Goal: Task Accomplishment & Management: Manage account settings

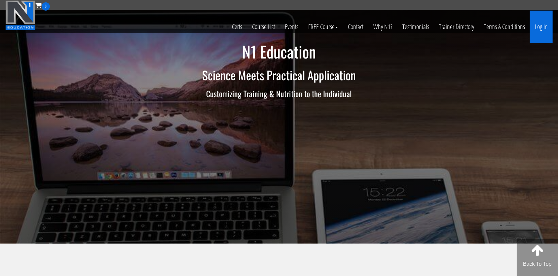
click at [540, 25] on link "Log In" at bounding box center [541, 27] width 23 height 32
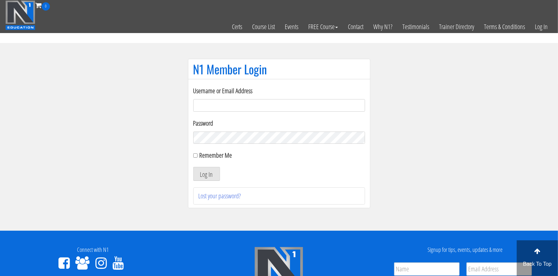
click at [240, 101] on input "Username or Email Address" at bounding box center [279, 105] width 172 height 13
click at [240, 103] on input "Username or Email Address" at bounding box center [279, 105] width 172 height 13
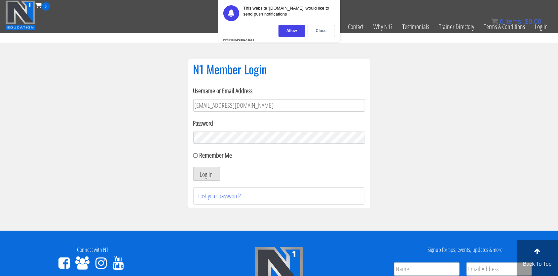
type input "[EMAIL_ADDRESS][DOMAIN_NAME]"
click at [196, 156] on input "Remember Me" at bounding box center [195, 155] width 4 height 4
checkbox input "true"
click at [200, 170] on button "Log In" at bounding box center [206, 174] width 27 height 14
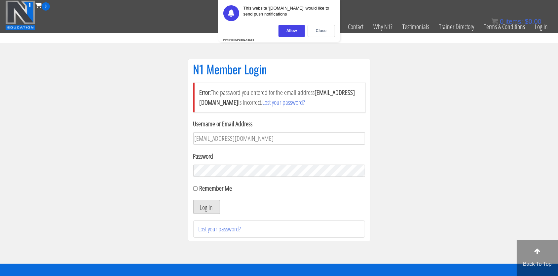
click at [203, 207] on button "Log In" at bounding box center [206, 207] width 27 height 14
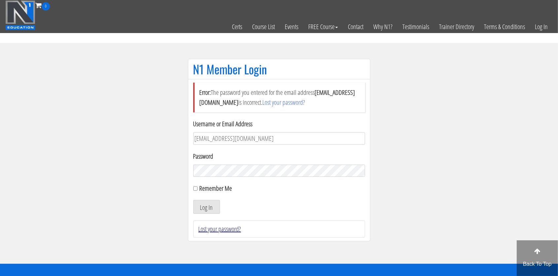
click at [223, 226] on link "Lost your password?" at bounding box center [220, 228] width 43 height 9
drag, startPoint x: 260, startPoint y: 142, endPoint x: 148, endPoint y: 137, distance: 112.8
click at [193, 137] on input "[EMAIL_ADDRESS][DOMAIN_NAME]" at bounding box center [279, 138] width 172 height 13
click at [217, 229] on link "Lost your password?" at bounding box center [220, 228] width 43 height 9
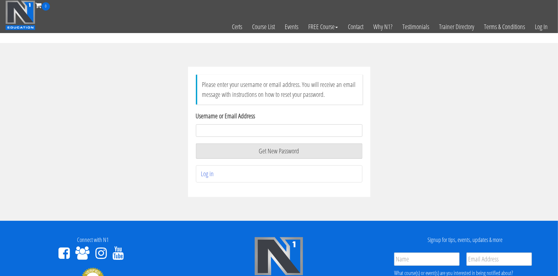
click at [231, 131] on input "Username or Email Address" at bounding box center [279, 130] width 167 height 13
type input "andy@l3veluponline.com"
click at [286, 152] on button "Get New Password" at bounding box center [279, 150] width 167 height 15
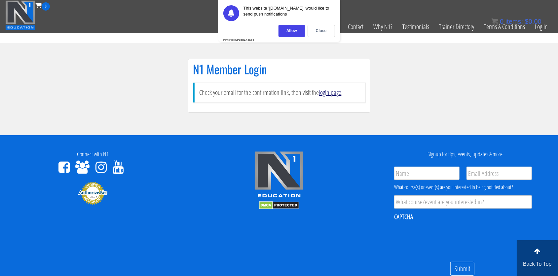
click at [334, 95] on link "login page" at bounding box center [330, 92] width 22 height 9
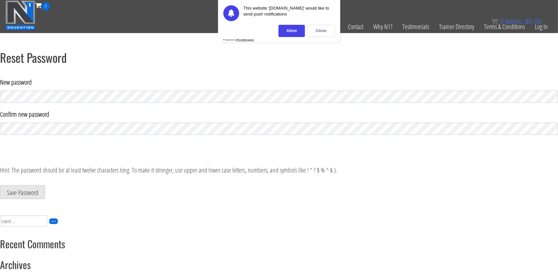
click at [106, 68] on article "Reset Password New password Confirm new password Strength indicator Hint: The p…" at bounding box center [279, 128] width 558 height 155
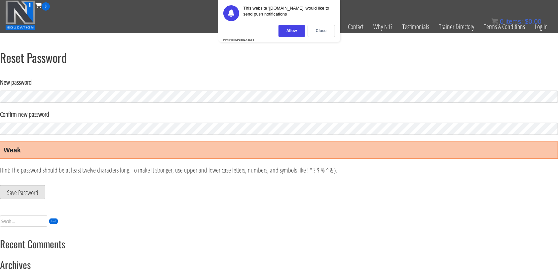
click at [28, 192] on button "Save Password" at bounding box center [22, 192] width 45 height 14
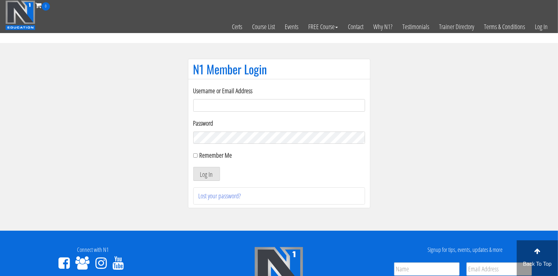
click at [264, 110] on input "Username or Email Address" at bounding box center [279, 105] width 172 height 13
type input "andrew.galloway"
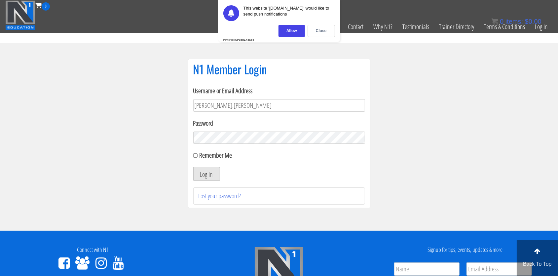
click at [204, 172] on button "Log In" at bounding box center [206, 174] width 27 height 14
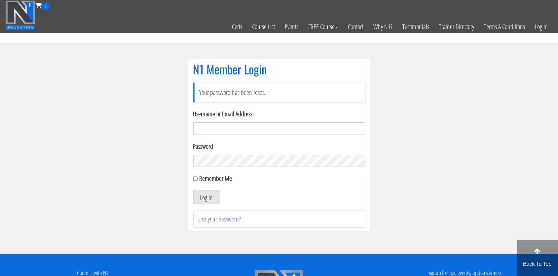
click at [212, 132] on input "Username or Email Address" at bounding box center [279, 128] width 172 height 13
click at [215, 131] on input "Username or Email Address" at bounding box center [279, 128] width 172 height 13
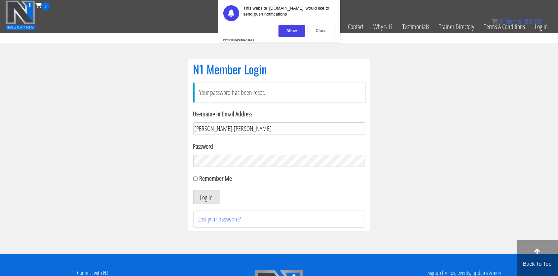
type input "andrew.galloway"
click at [195, 180] on input "Remember Me" at bounding box center [195, 179] width 4 height 4
checkbox input "true"
click at [206, 199] on button "Log In" at bounding box center [206, 197] width 27 height 14
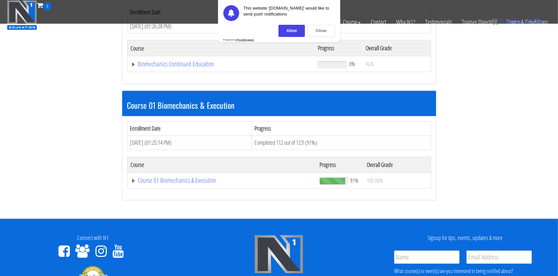
scroll to position [105, 0]
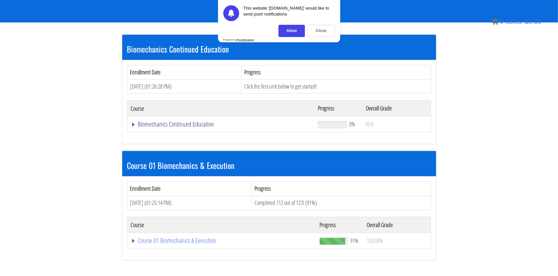
click at [134, 124] on link "Biomechanics Continued Education" at bounding box center [221, 124] width 181 height 7
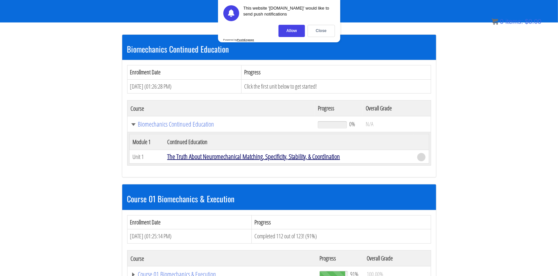
click at [237, 160] on link "The Truth About Neuromechanical Matching, Specificity, Stability, & Coordination" at bounding box center [253, 156] width 173 height 9
click at [250, 154] on link "The Truth About Neuromechanical Matching, Specificity, Stability, & Coordination" at bounding box center [253, 156] width 173 height 9
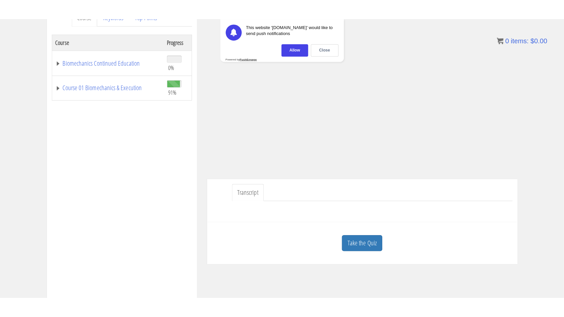
scroll to position [103, 0]
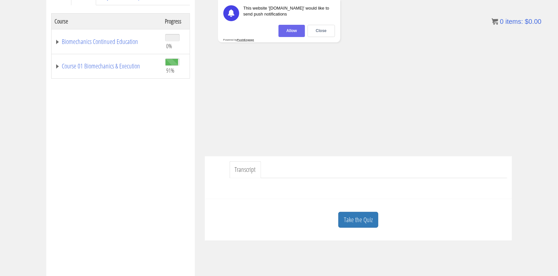
click at [298, 34] on div "Allow" at bounding box center [292, 31] width 26 height 12
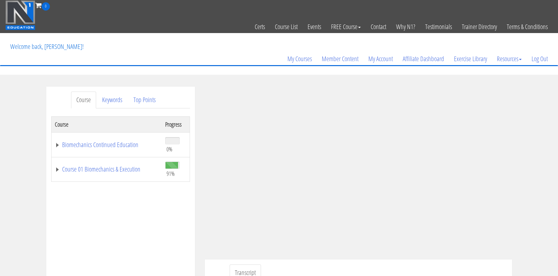
scroll to position [103, 0]
